Goal: Information Seeking & Learning: Learn about a topic

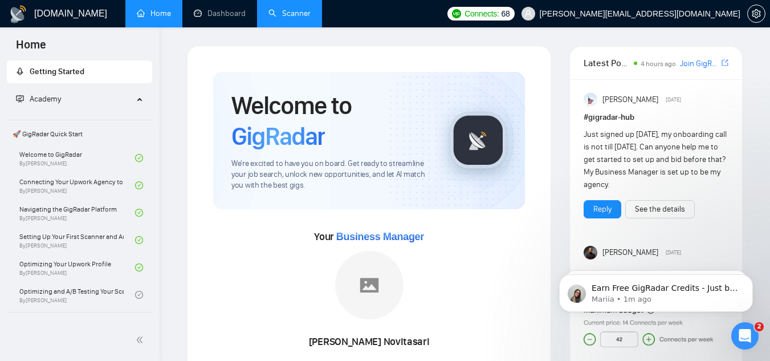
click at [288, 14] on link "Scanner" at bounding box center [289, 14] width 42 height 10
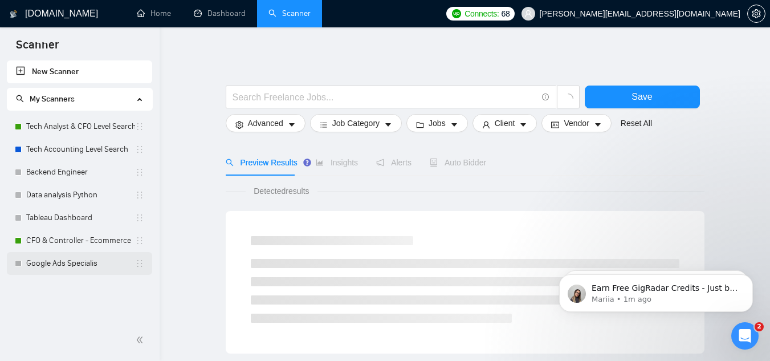
click at [83, 264] on link "Google Ads Specialis" at bounding box center [80, 263] width 109 height 23
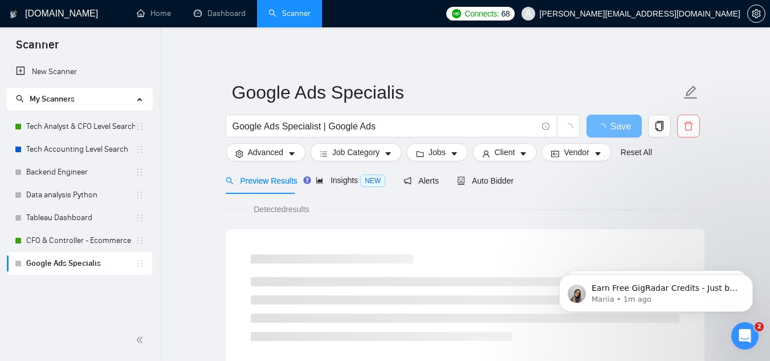
click at [694, 129] on span "delete" at bounding box center [688, 126] width 22 height 10
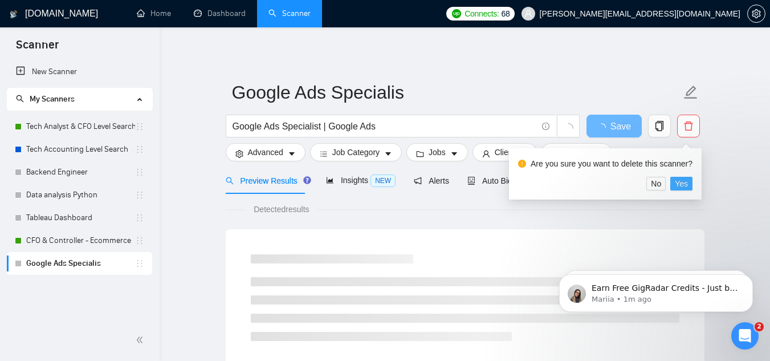
click at [680, 184] on span "Yes" at bounding box center [681, 183] width 13 height 13
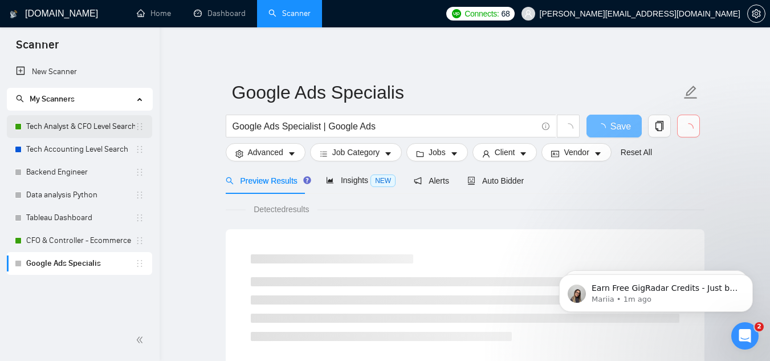
click at [81, 121] on link "Tech Analyst & CFO Level Search" at bounding box center [80, 126] width 109 height 23
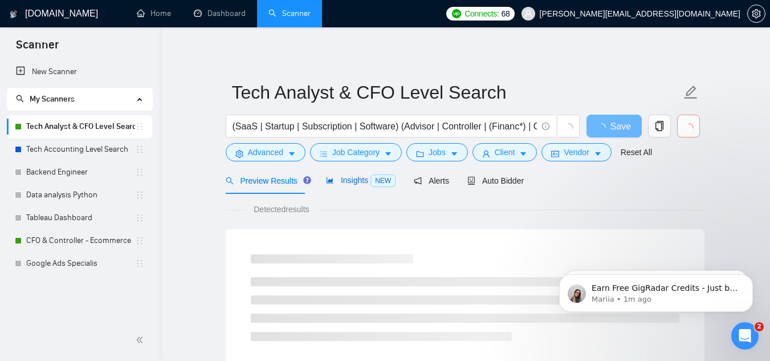
click at [363, 181] on span "Insights NEW" at bounding box center [361, 179] width 70 height 9
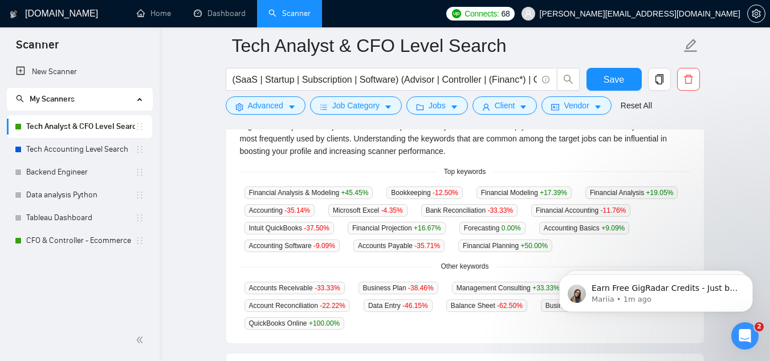
scroll to position [275, 0]
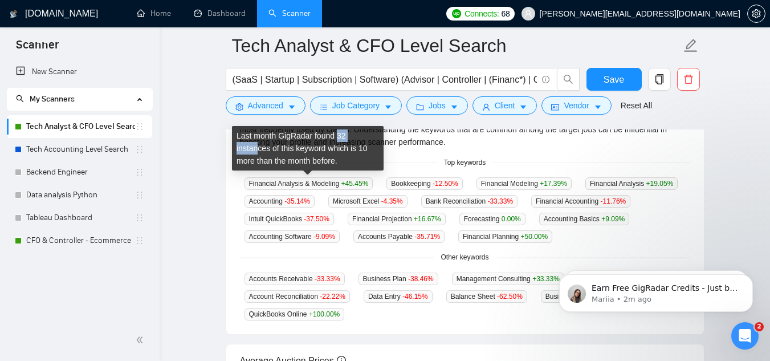
drag, startPoint x: 335, startPoint y: 134, endPoint x: 369, endPoint y: 136, distance: 33.7
click at [369, 136] on div "Last month GigRadar found 32 instances of this keyword which is 10 more than th…" at bounding box center [308, 148] width 152 height 44
drag, startPoint x: 336, startPoint y: 137, endPoint x: 365, endPoint y: 138, distance: 29.1
click at [365, 138] on div "Last month GigRadar found 32 instances of this keyword which is 10 more than th…" at bounding box center [308, 148] width 152 height 44
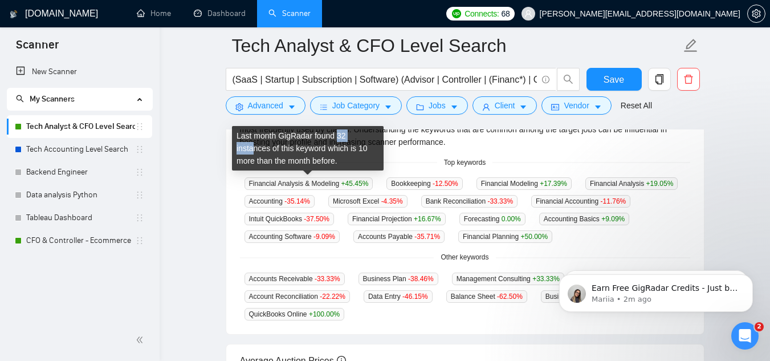
click at [365, 138] on div "Last month GigRadar found 32 instances of this keyword which is 10 more than th…" at bounding box center [308, 148] width 152 height 44
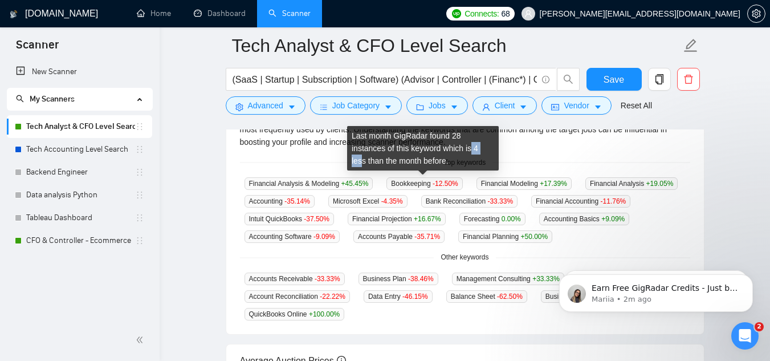
drag, startPoint x: 436, startPoint y: 148, endPoint x: 461, endPoint y: 148, distance: 25.1
click at [461, 148] on div "Last month GigRadar found 28 instances of this keyword which is 4 less than the…" at bounding box center [423, 148] width 152 height 44
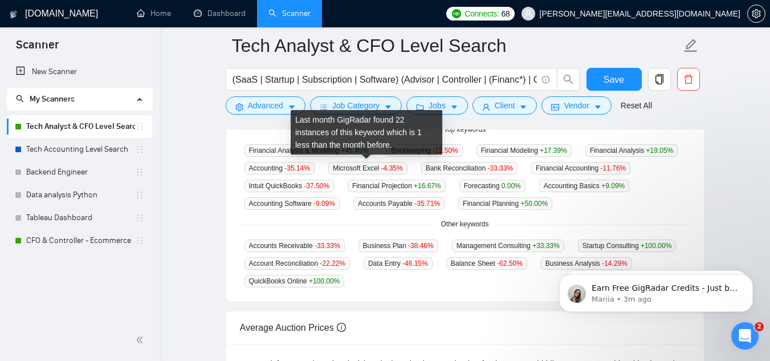
scroll to position [313, 0]
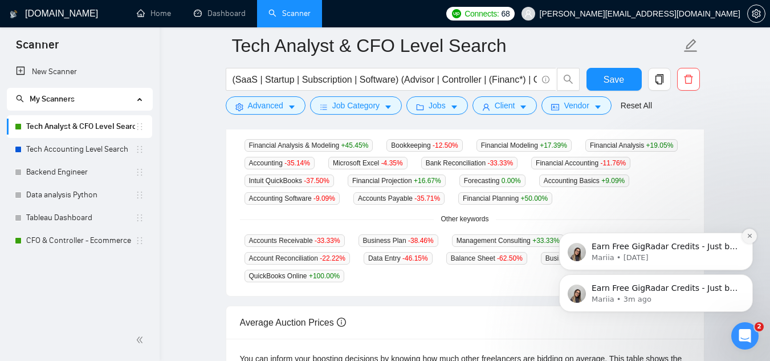
click at [751, 235] on icon "Dismiss notification" at bounding box center [749, 235] width 6 height 6
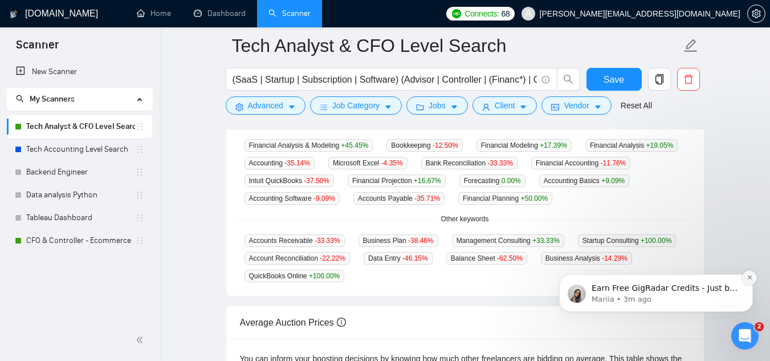
click at [749, 279] on icon "Dismiss notification" at bounding box center [749, 277] width 6 height 6
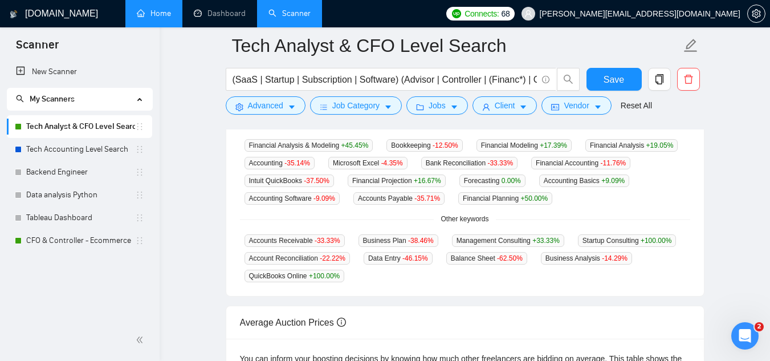
click at [162, 18] on link "Home" at bounding box center [154, 14] width 34 height 10
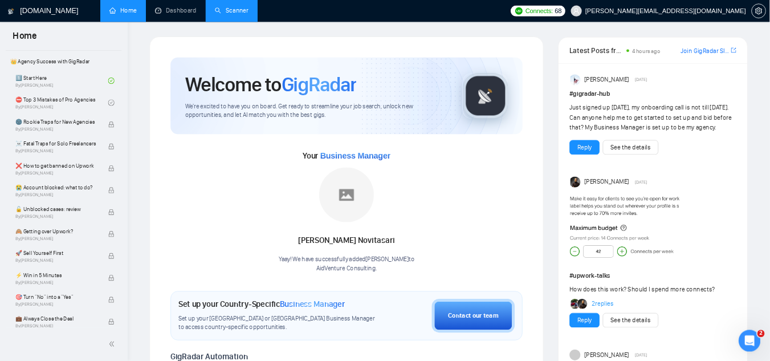
scroll to position [250, 0]
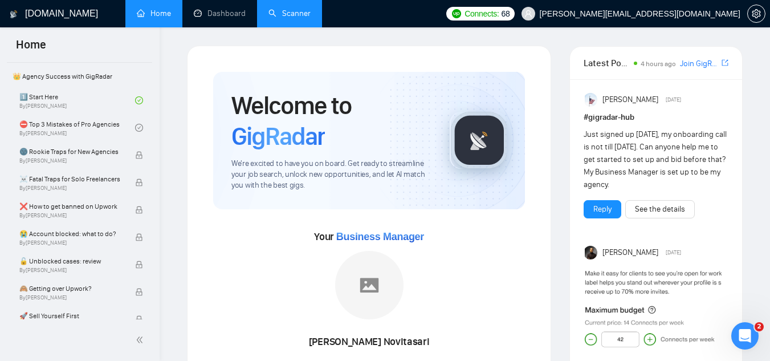
click at [213, 12] on link "Dashboard" at bounding box center [220, 14] width 52 height 10
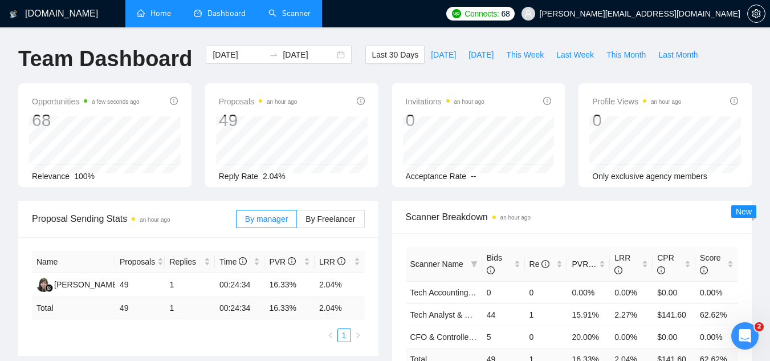
click at [293, 10] on link "Scanner" at bounding box center [289, 14] width 42 height 10
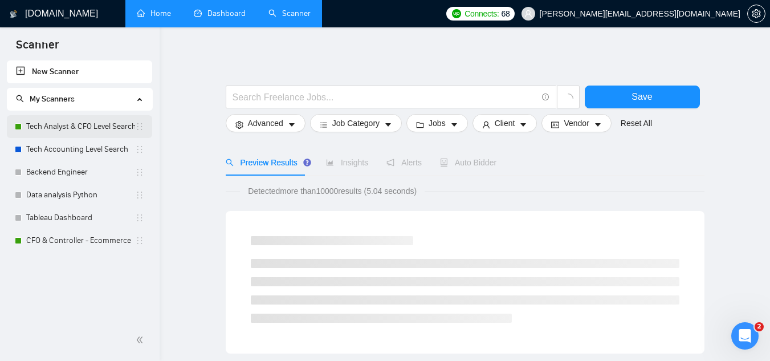
click at [116, 136] on link "Tech Analyst & CFO Level Search" at bounding box center [80, 126] width 109 height 23
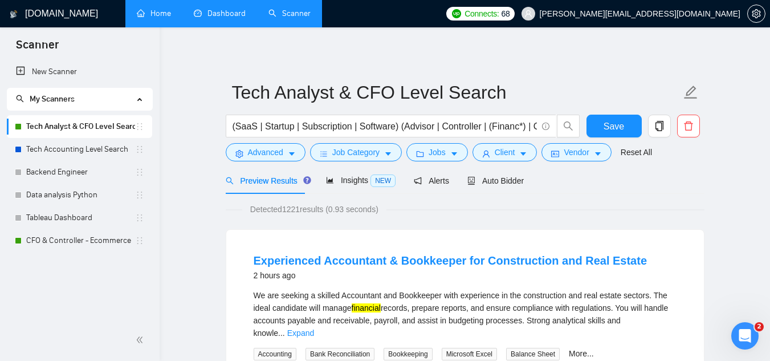
click at [262, 212] on span "Detected 1221 results (0.93 seconds)" at bounding box center [314, 209] width 144 height 13
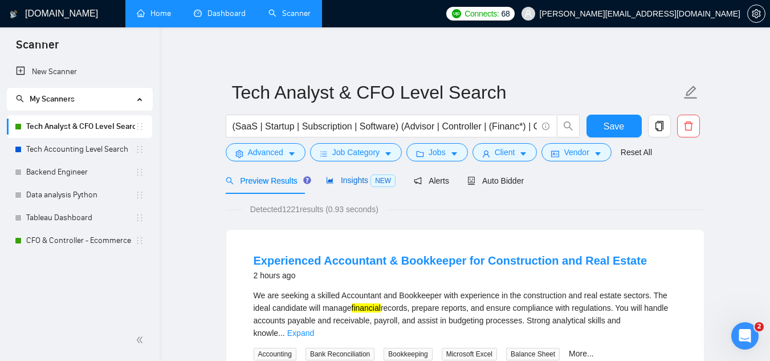
click at [350, 174] on div "Insights NEW" at bounding box center [361, 180] width 70 height 13
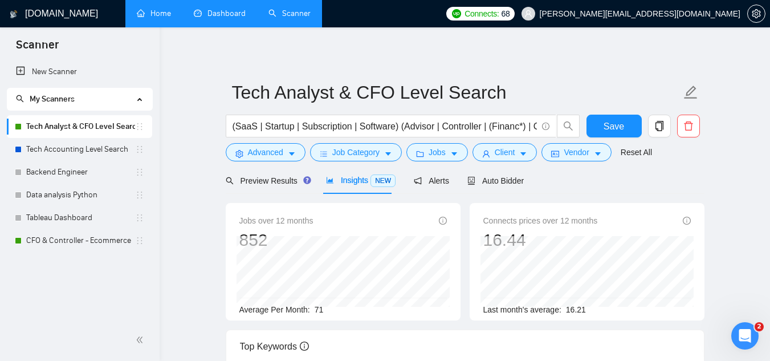
click at [267, 309] on span "Average Per Month:" at bounding box center [274, 309] width 71 height 9
